Goal: Find specific page/section: Find specific page/section

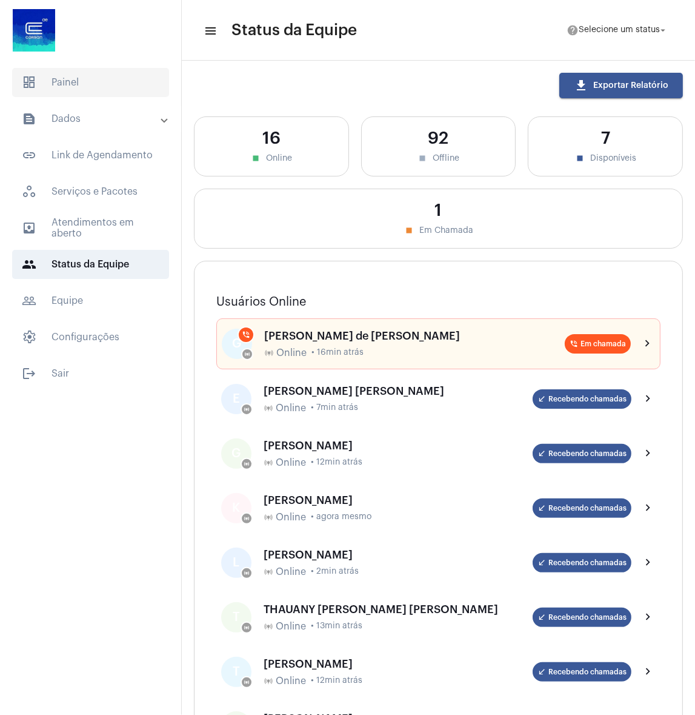
click at [89, 81] on span "dashboard Painel" at bounding box center [90, 82] width 157 height 29
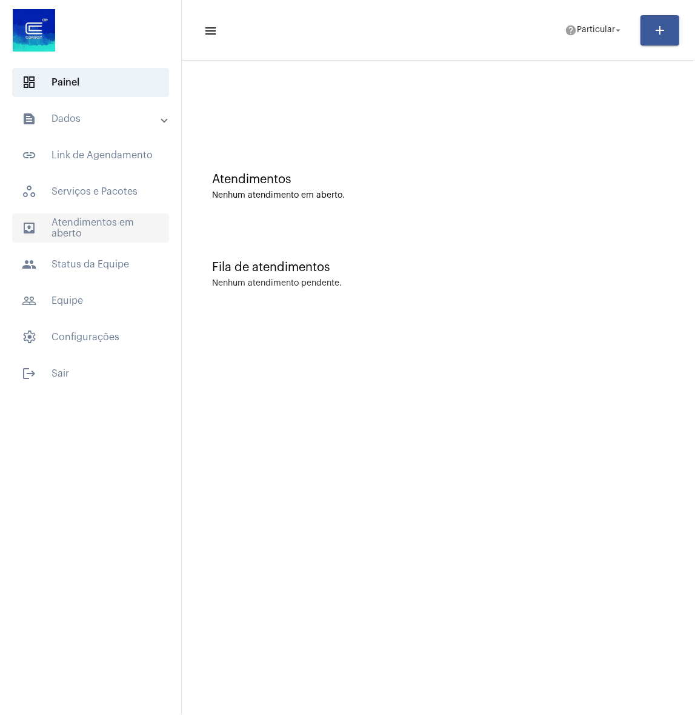
click at [108, 227] on span "outbox_outline Atendimentos em aberto" at bounding box center [90, 227] width 157 height 29
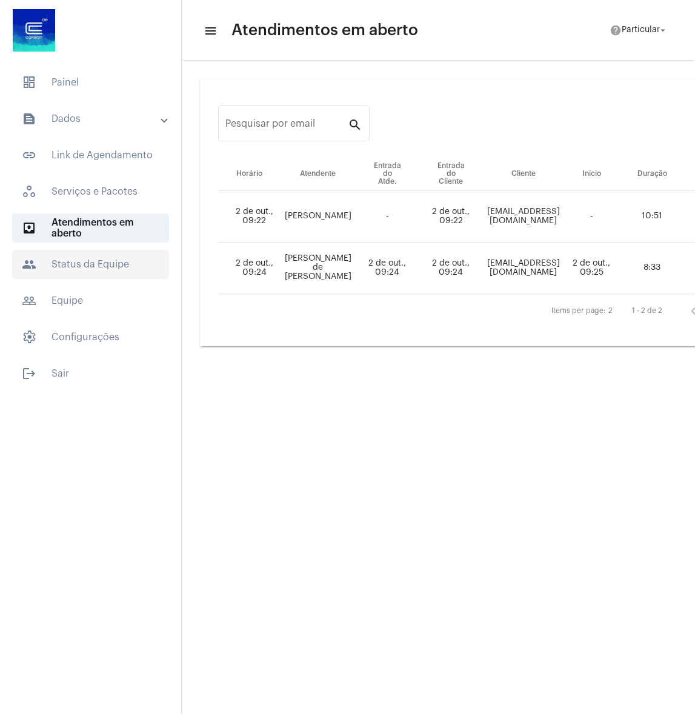
click at [53, 266] on span "people Status da Equipe" at bounding box center [90, 264] width 157 height 29
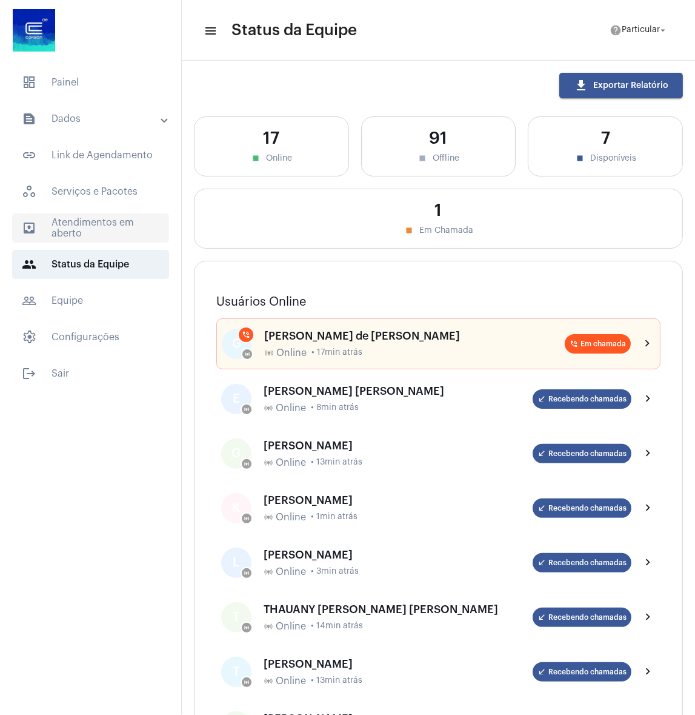
click at [74, 235] on span "outbox_outline Atendimentos em aberto" at bounding box center [90, 227] width 157 height 29
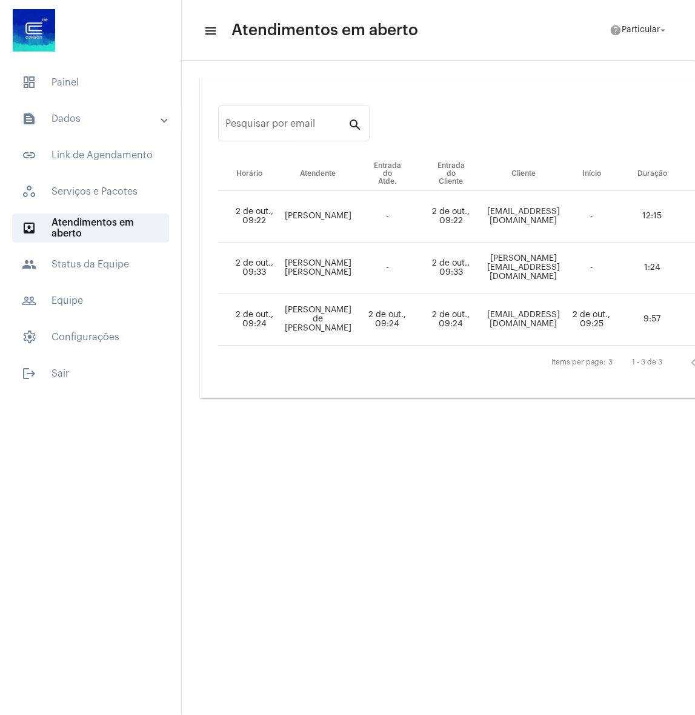
click at [132, 111] on mat-expansion-panel-header "text_snippet_outlined Dados" at bounding box center [94, 118] width 174 height 29
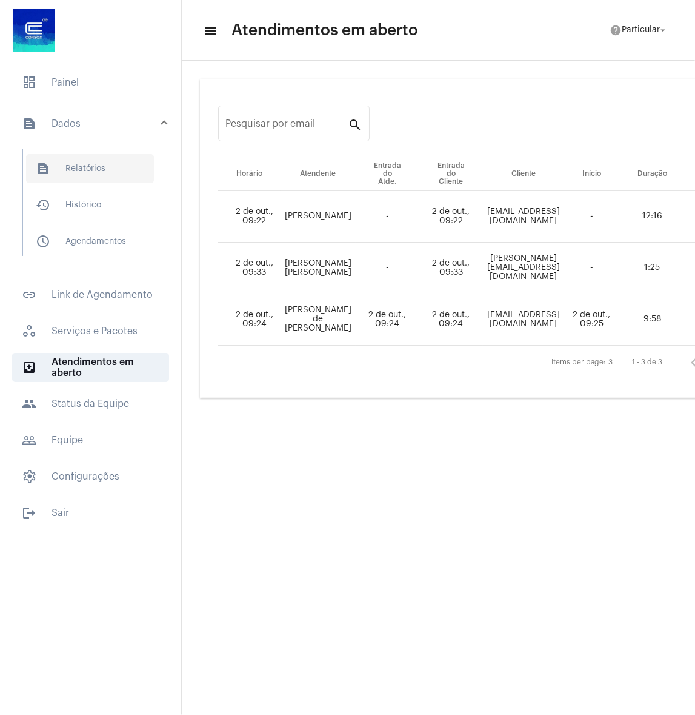
click at [115, 167] on span "text_snippet_outlined Relatórios" at bounding box center [90, 168] width 128 height 29
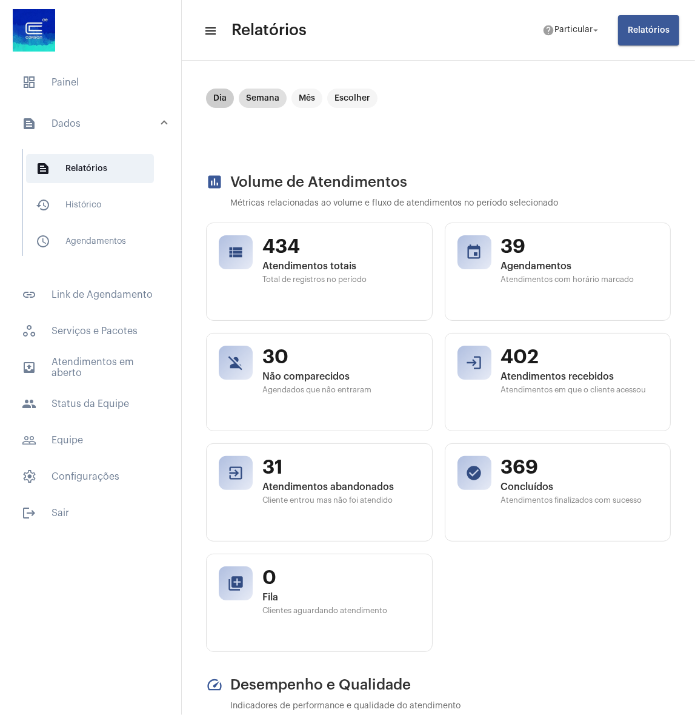
click at [212, 101] on mat-chip "Dia" at bounding box center [220, 98] width 28 height 19
click at [220, 94] on mat-chip "Dia" at bounding box center [220, 98] width 28 height 19
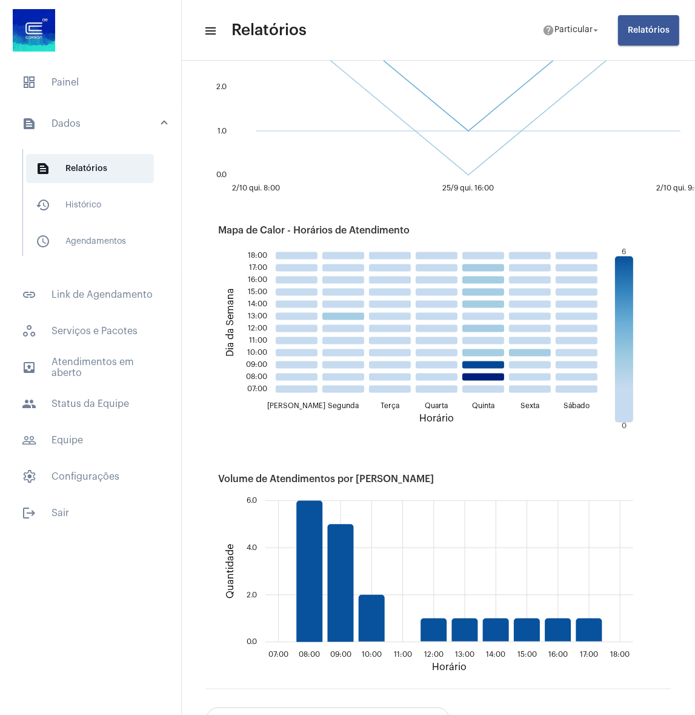
scroll to position [965, 0]
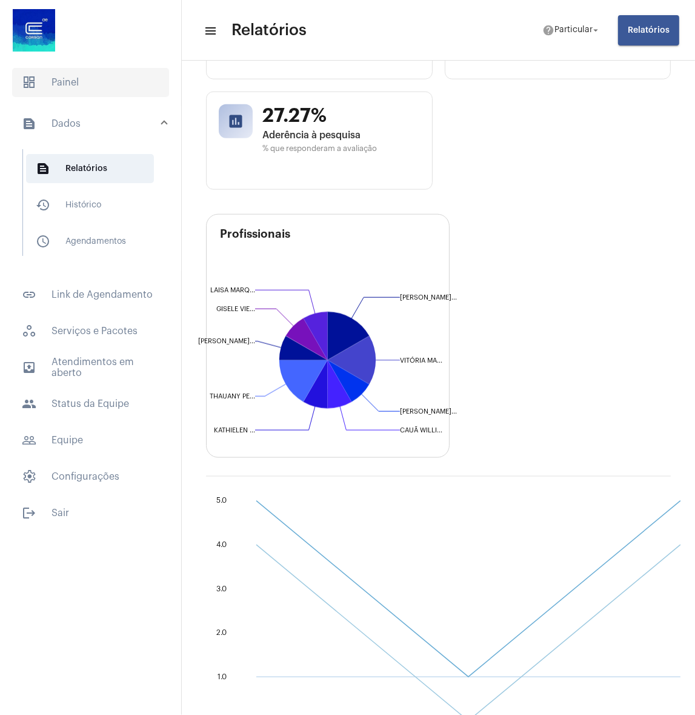
click at [31, 70] on span "dashboard Painel" at bounding box center [90, 82] width 157 height 29
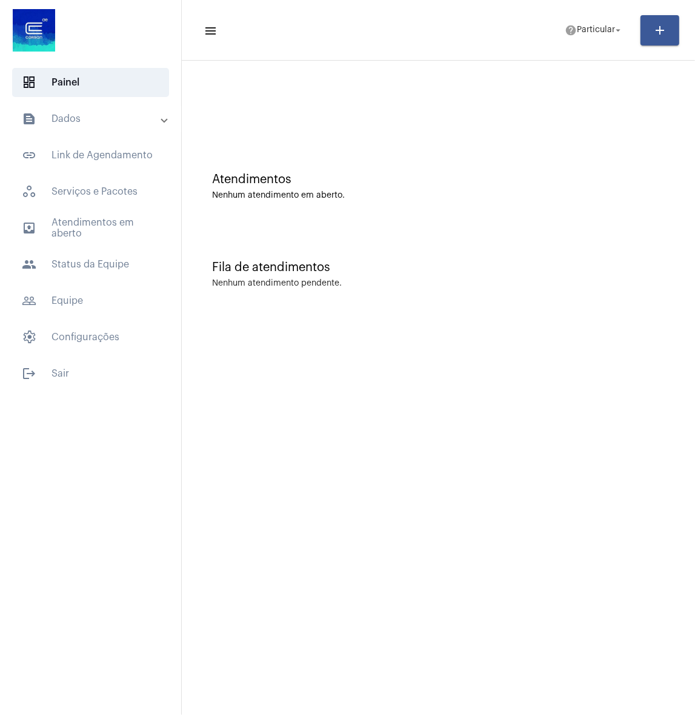
click at [273, 396] on mat-sidenav-content "menu help Particular arrow_drop_down add Atendimentos Nenhum atendimento em abe…" at bounding box center [439, 357] width 514 height 715
click at [72, 216] on span "outbox_outline Atendimentos em aberto" at bounding box center [90, 227] width 157 height 29
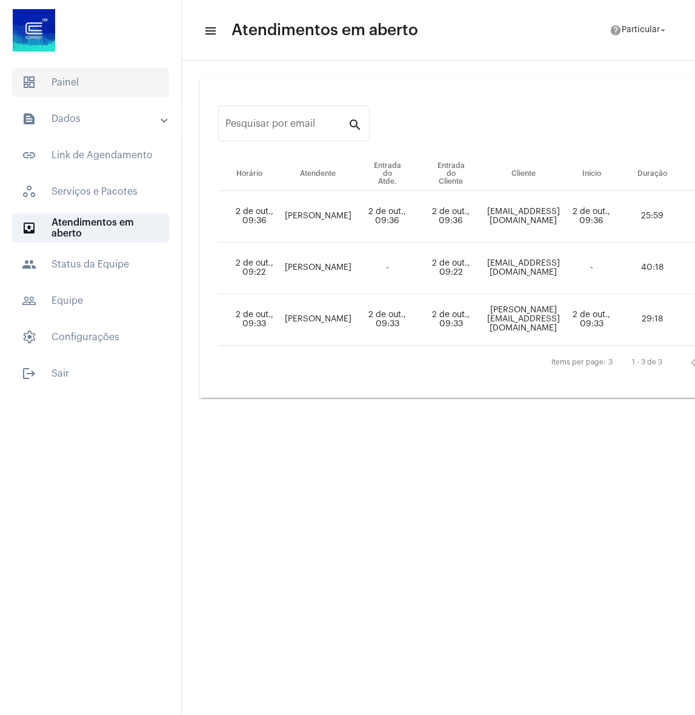
click at [70, 78] on span "dashboard Painel" at bounding box center [90, 82] width 157 height 29
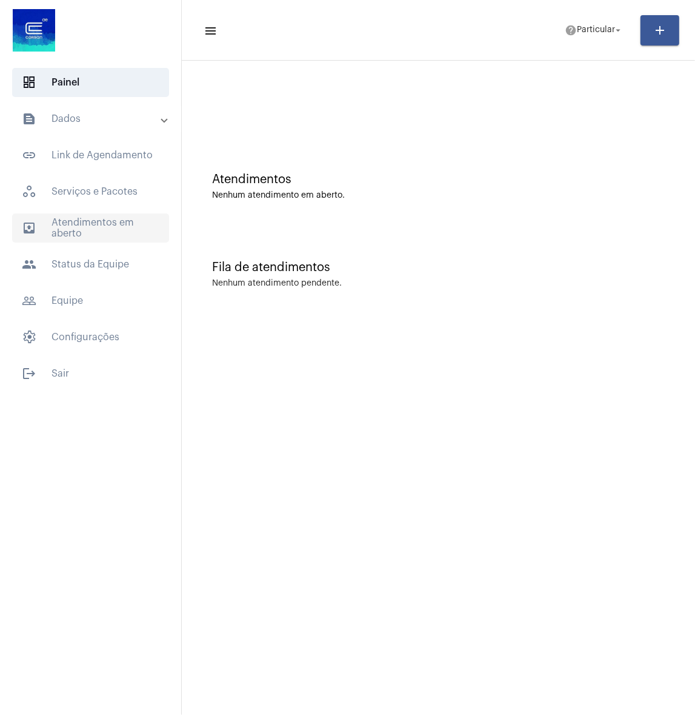
click at [102, 230] on span "outbox_outline Atendimentos em aberto" at bounding box center [90, 227] width 157 height 29
